Goal: Find specific page/section: Find specific page/section

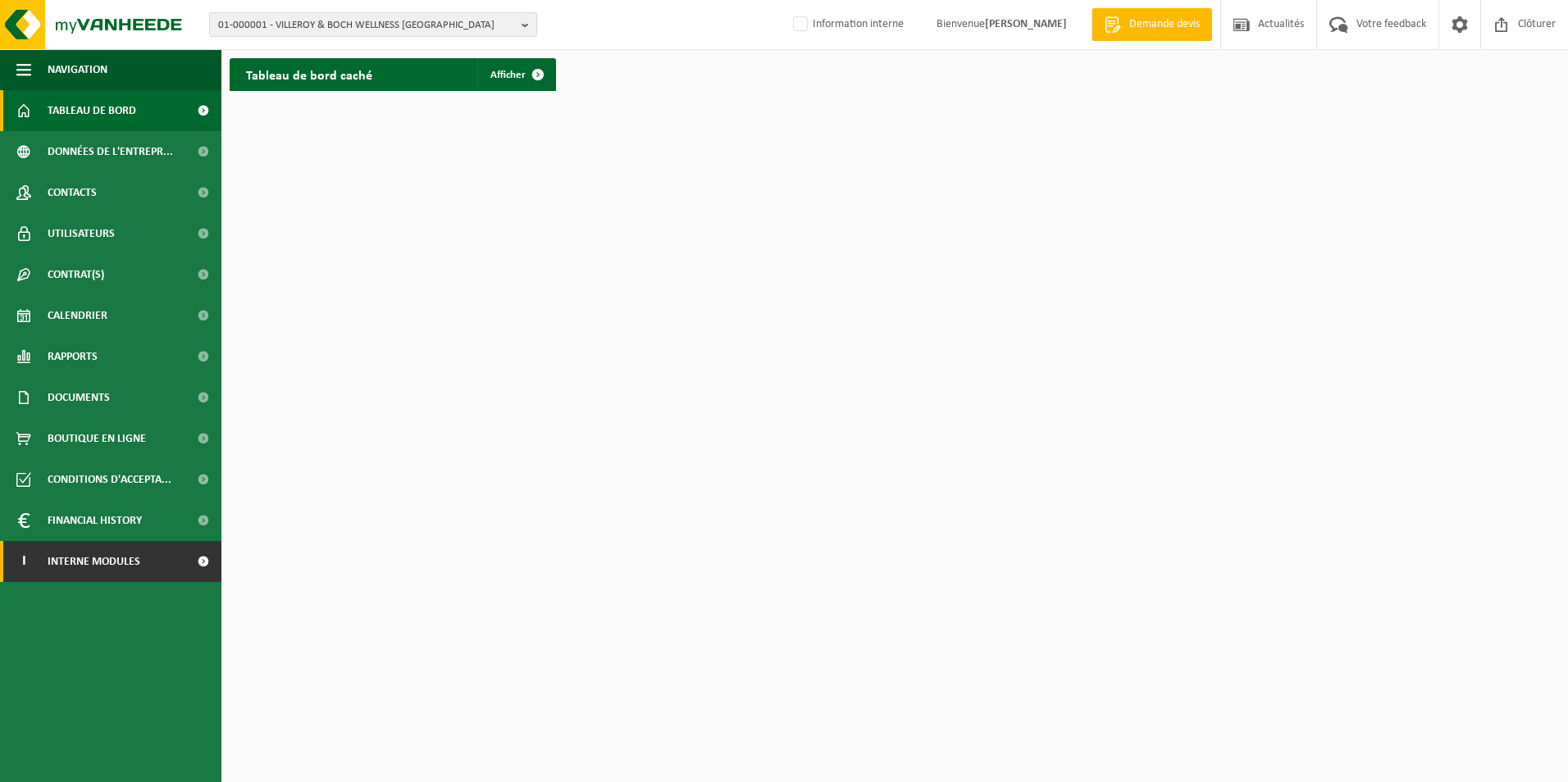
click at [67, 552] on span "Interne modules" at bounding box center [94, 562] width 92 height 41
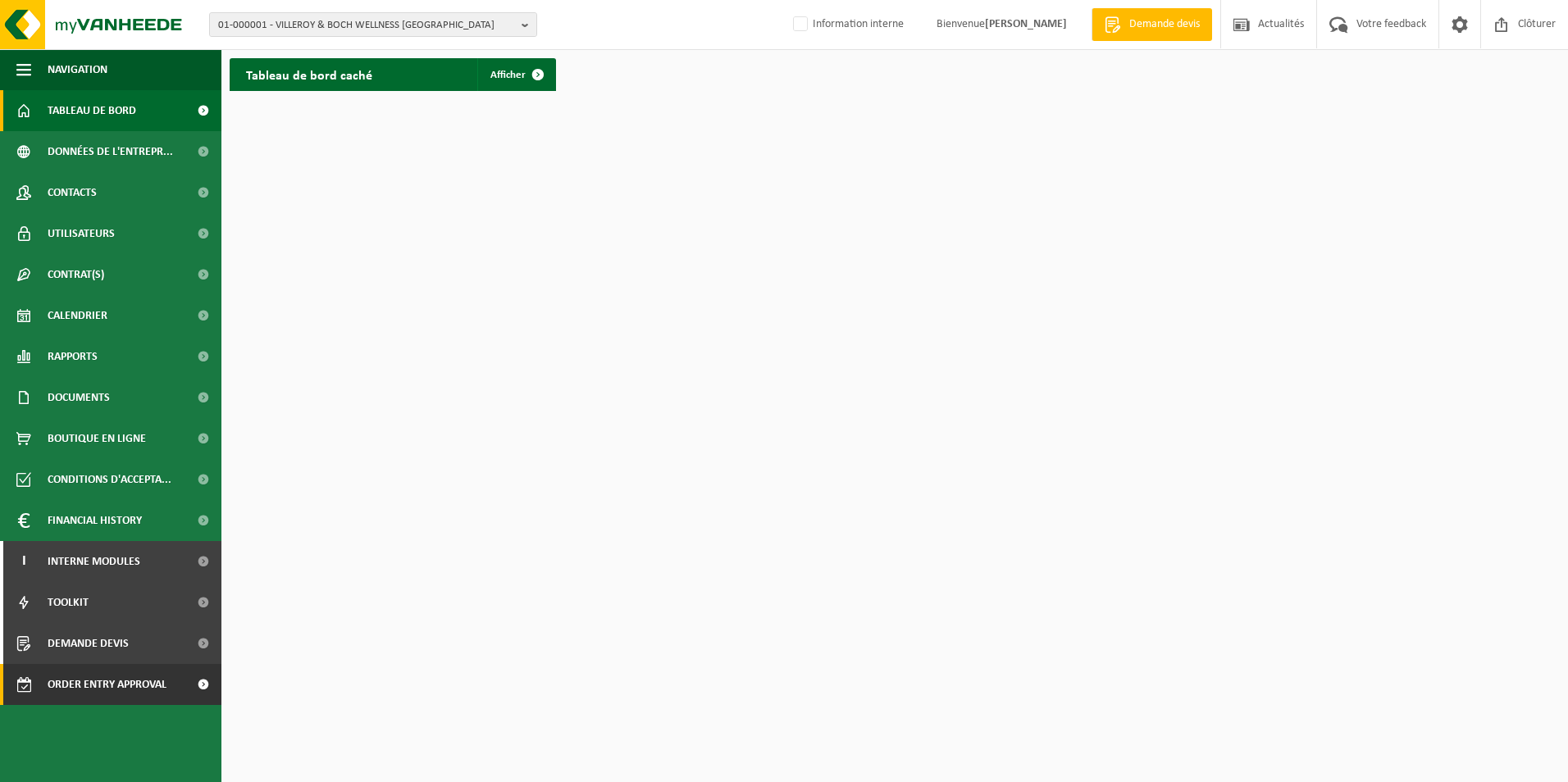
click at [137, 684] on span "Order entry approval" at bounding box center [107, 685] width 119 height 41
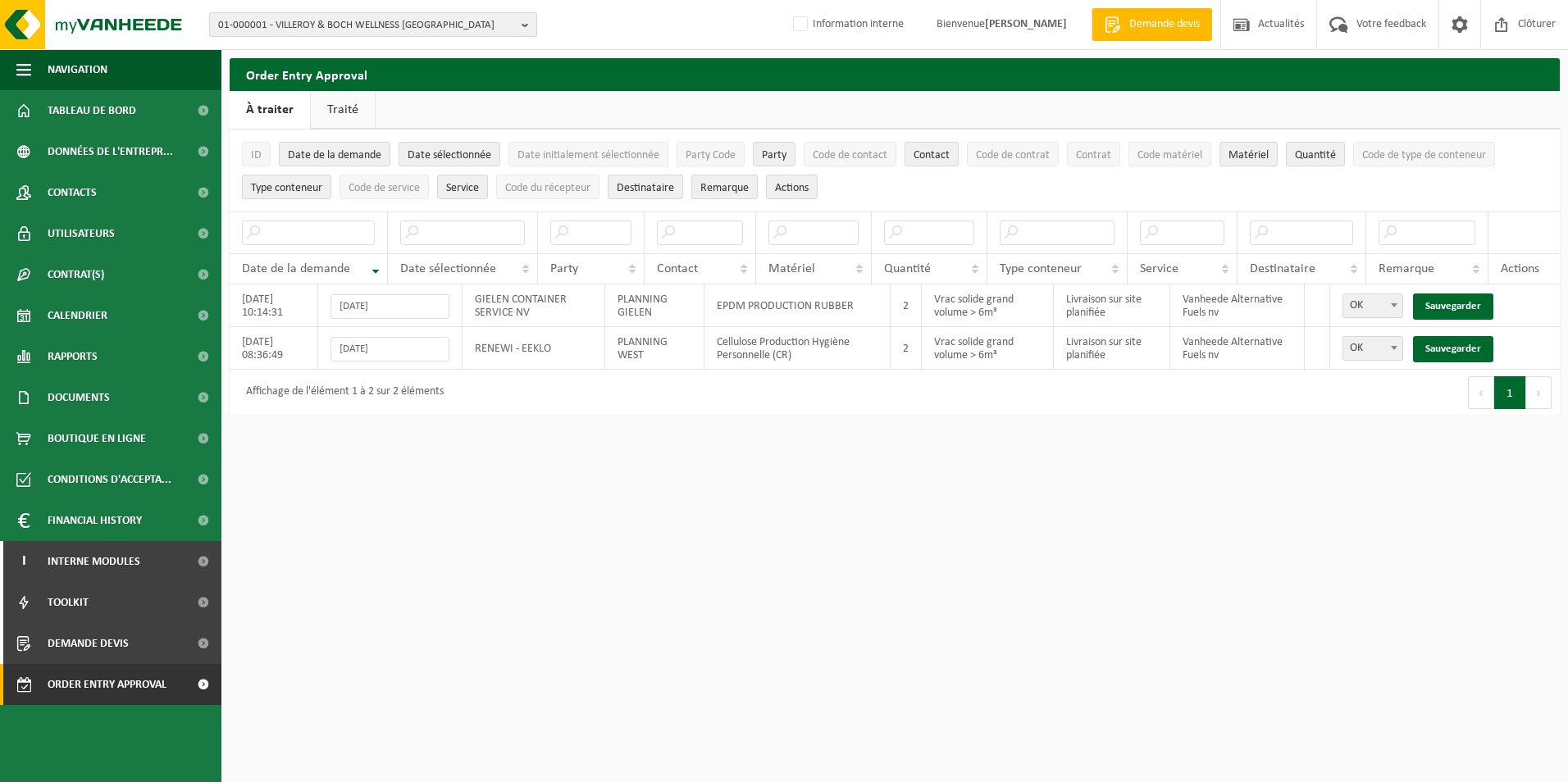
click at [392, 23] on span "01-000001 - VILLEROY & BOCH WELLNESS NV" at bounding box center [366, 25] width 296 height 24
type input "traflux"
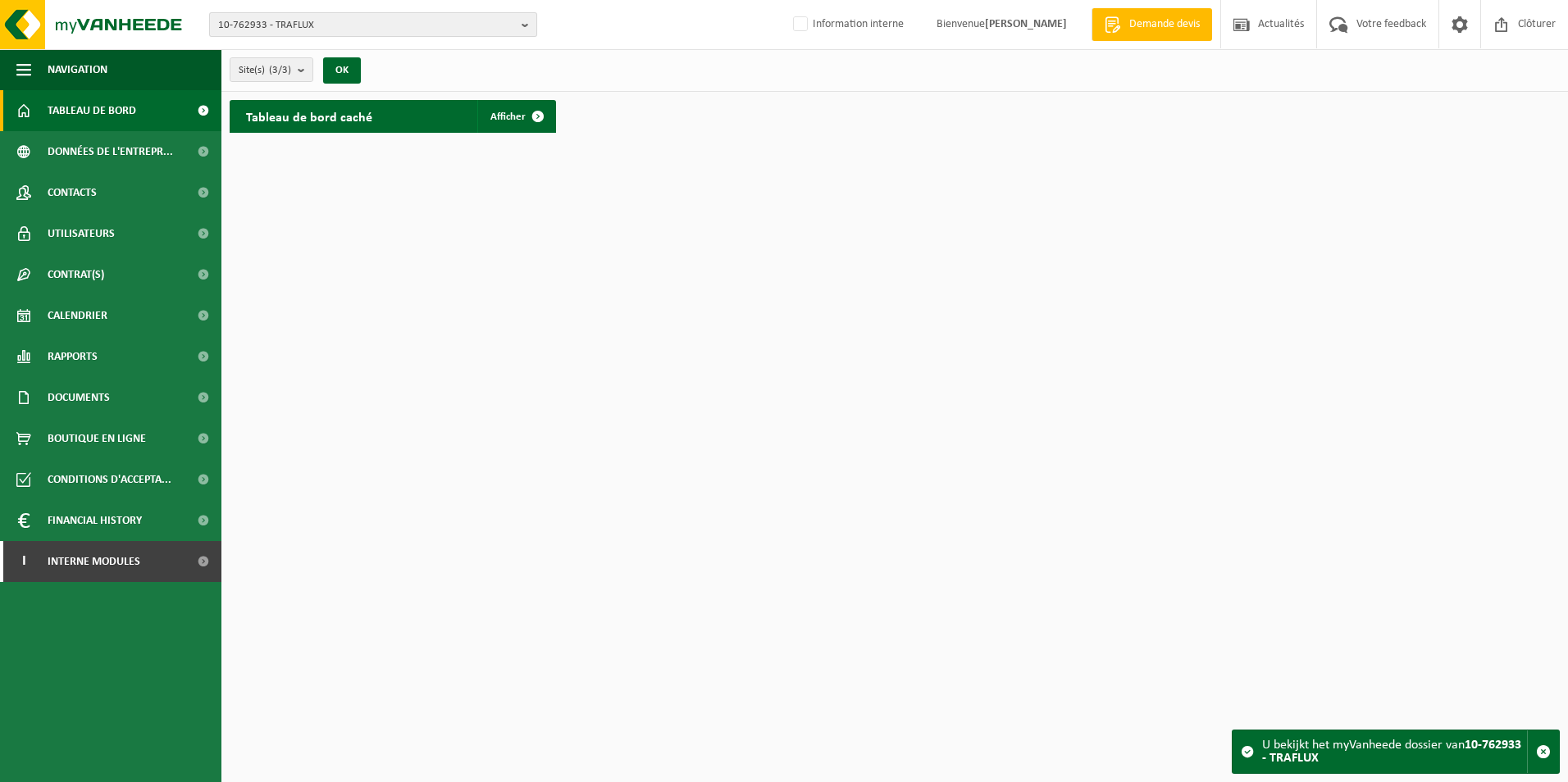
click at [342, 18] on span "10-762933 - TRAFLUX" at bounding box center [366, 25] width 296 height 24
type input "01-100904"
click at [86, 197] on span "Contacts" at bounding box center [72, 193] width 49 height 41
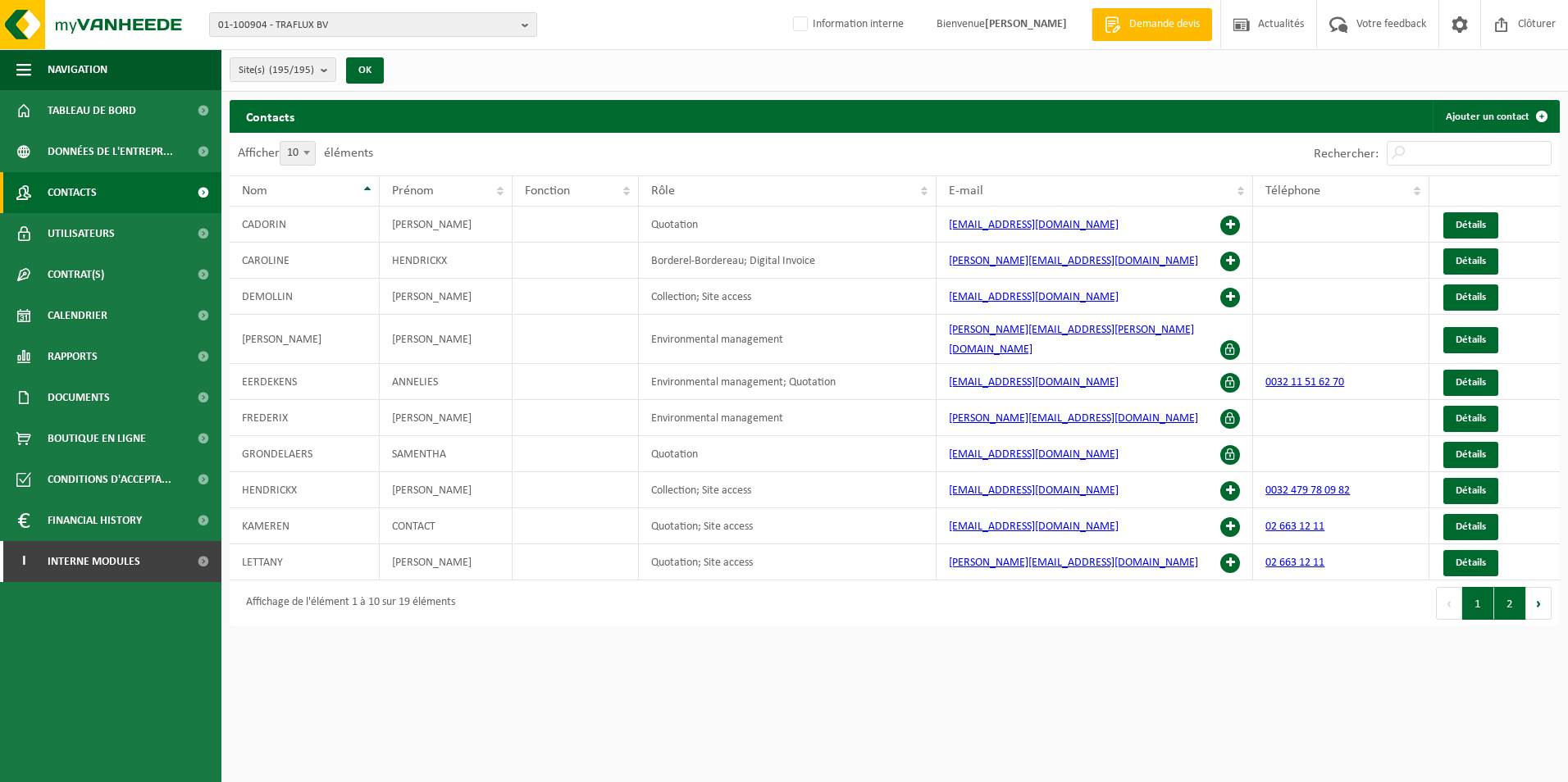
click at [1512, 597] on button "2" at bounding box center [1510, 603] width 32 height 33
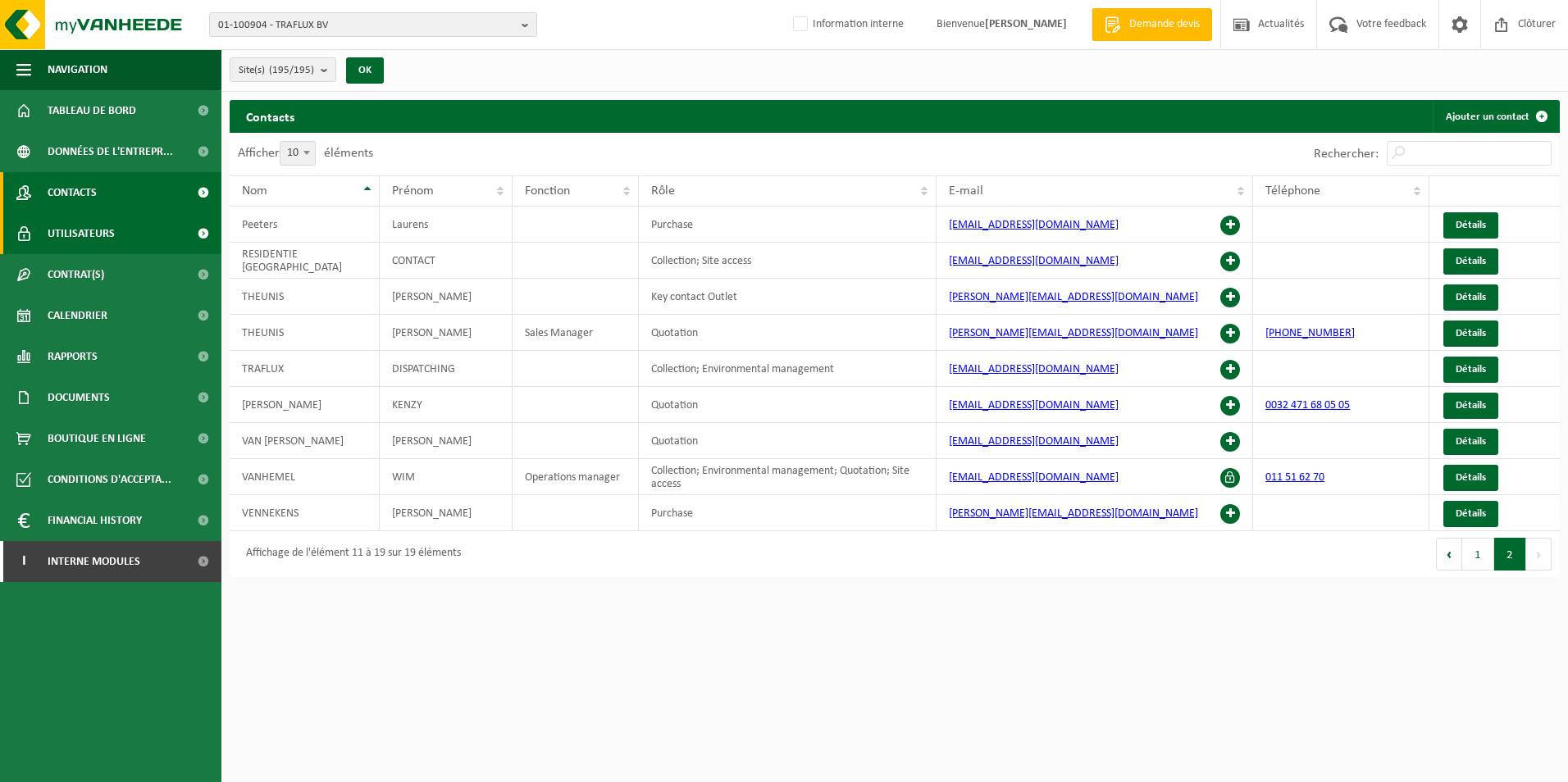
click at [91, 238] on span "Utilisateurs" at bounding box center [81, 234] width 67 height 41
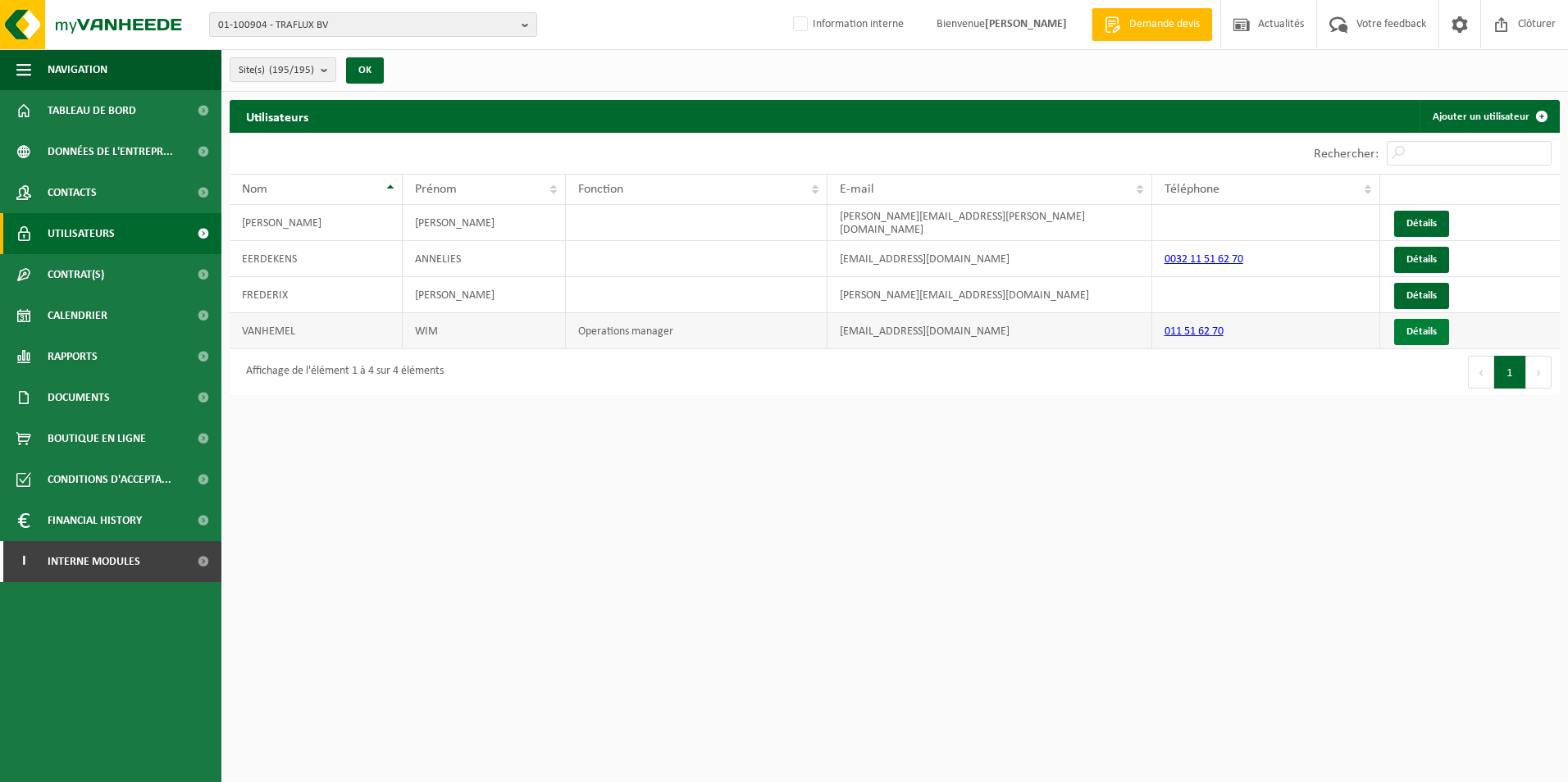
click at [1425, 333] on link "Détails" at bounding box center [1421, 332] width 55 height 26
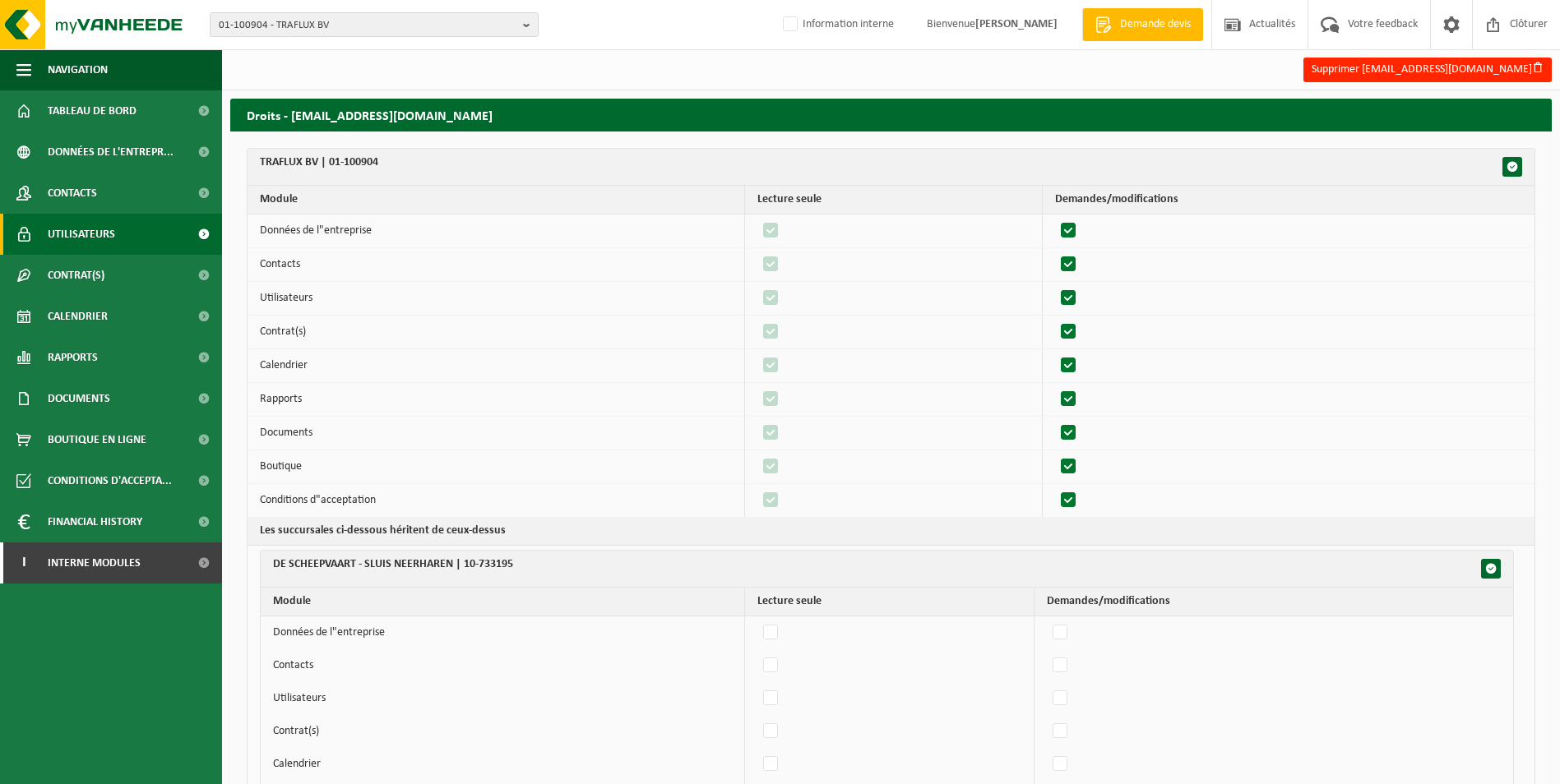
click at [117, 233] on link "Utilisateurs" at bounding box center [110, 235] width 222 height 42
